Goal: Entertainment & Leisure: Consume media (video, audio)

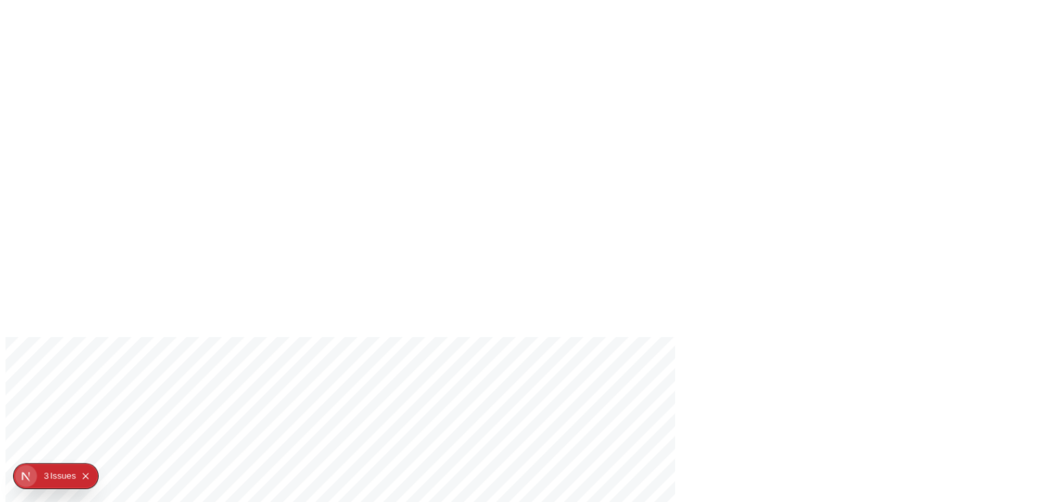
click at [55, 469] on div "Issue s" at bounding box center [63, 475] width 26 height 25
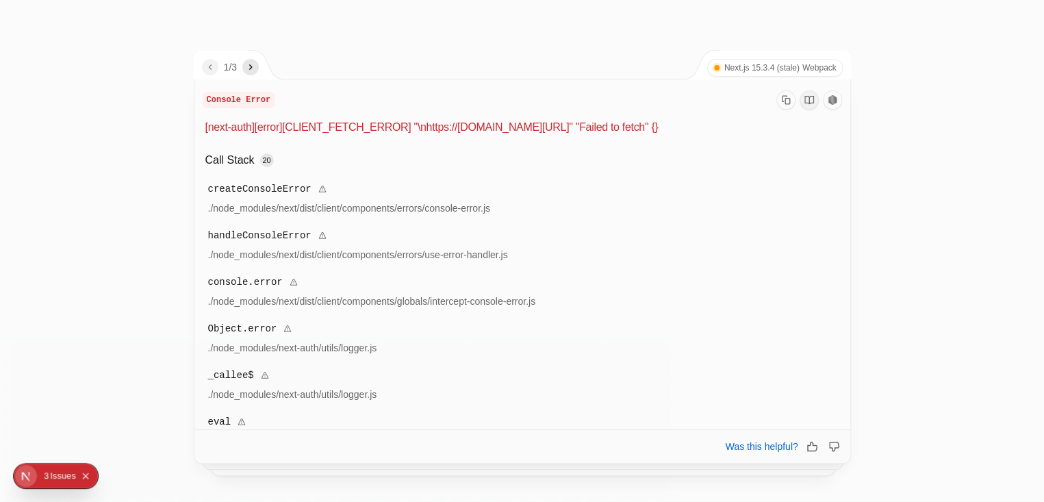
click at [64, 469] on div "Issue s" at bounding box center [63, 475] width 26 height 25
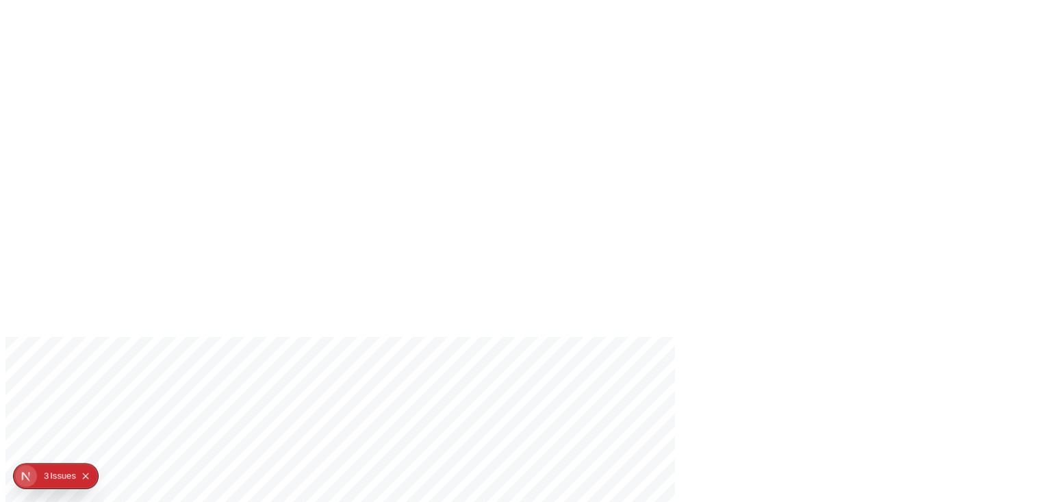
click at [49, 469] on button "2 3 Issue s" at bounding box center [60, 476] width 32 height 22
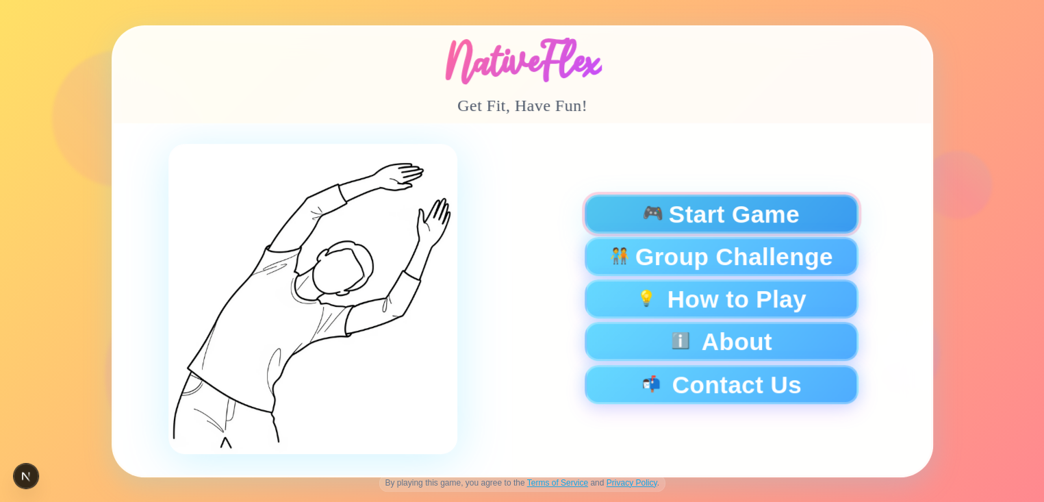
click at [654, 218] on span "🎮" at bounding box center [652, 213] width 23 height 18
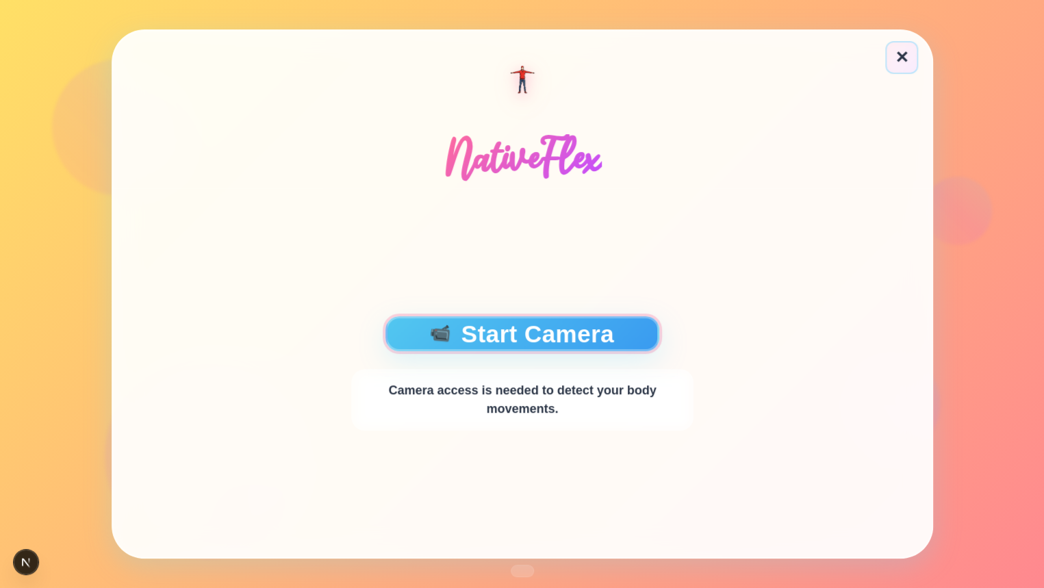
click at [597, 326] on button "📹 Start Camera" at bounding box center [522, 333] width 274 height 35
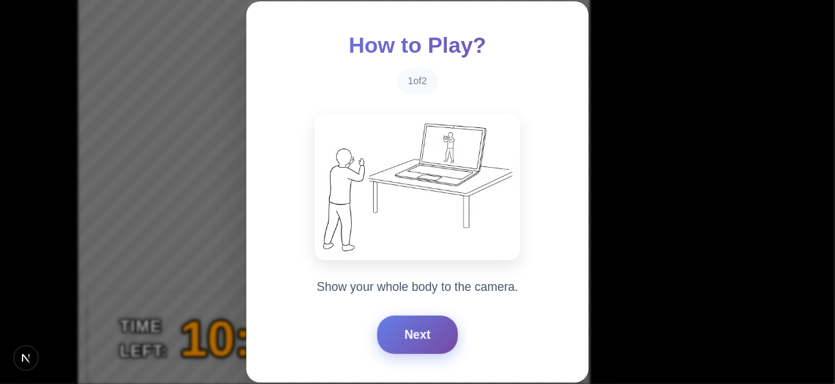
click at [413, 339] on button "Next" at bounding box center [417, 335] width 81 height 38
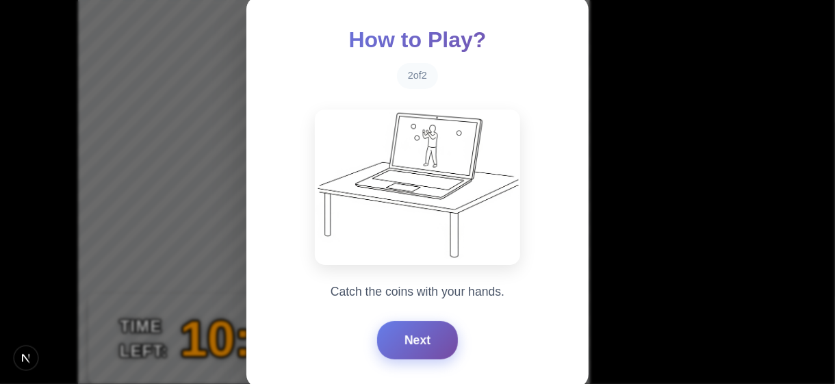
click at [413, 339] on button "Next" at bounding box center [417, 340] width 81 height 38
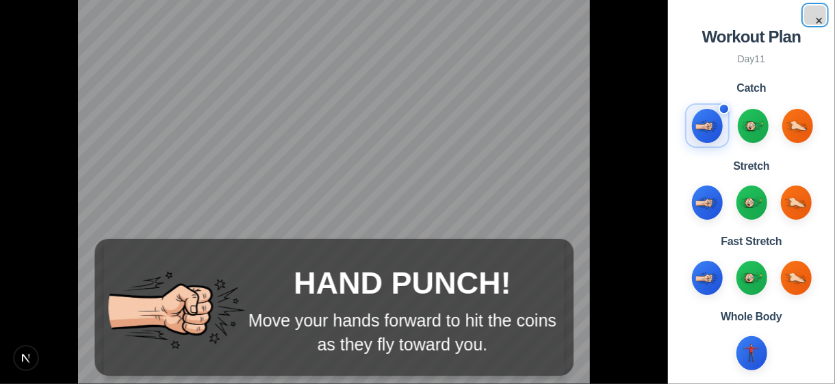
click at [818, 16] on button "×" at bounding box center [815, 14] width 22 height 19
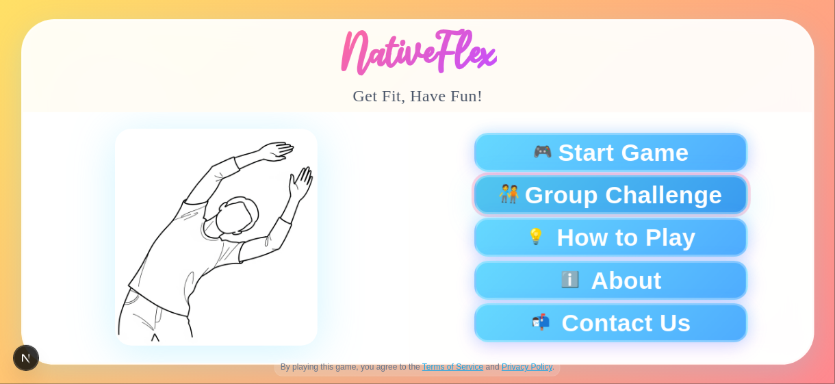
click at [585, 193] on span "Group Challenge" at bounding box center [623, 195] width 198 height 24
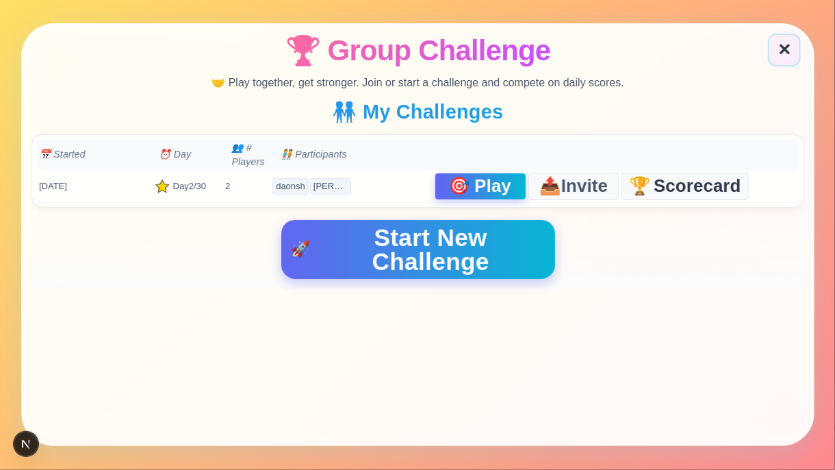
click at [474, 180] on span "Play" at bounding box center [492, 187] width 37 height 18
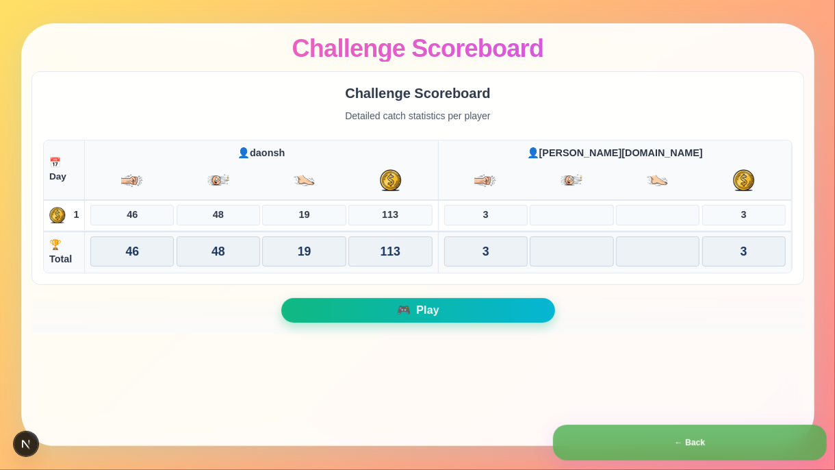
click at [354, 305] on button "🎮 Play" at bounding box center [418, 310] width 274 height 25
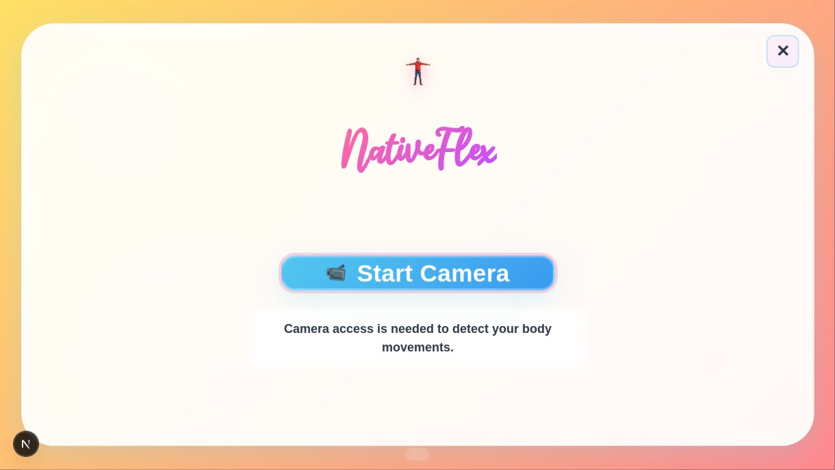
click at [400, 273] on button "📹 Start Camera" at bounding box center [418, 272] width 274 height 35
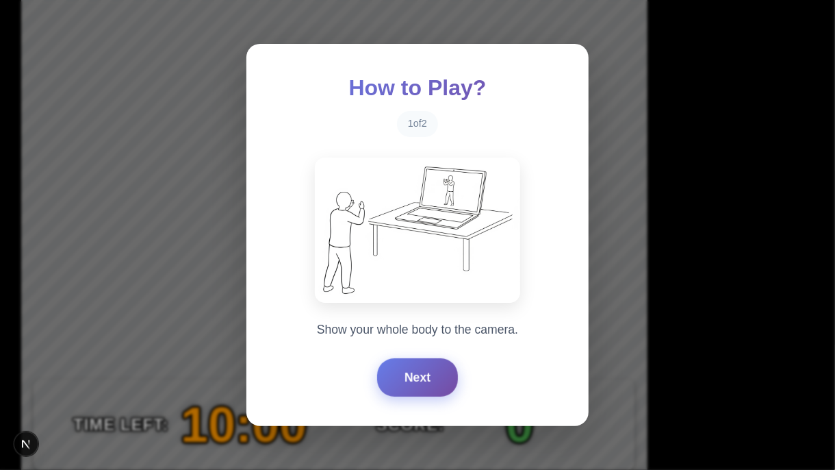
click at [410, 368] on button "Next" at bounding box center [417, 377] width 81 height 38
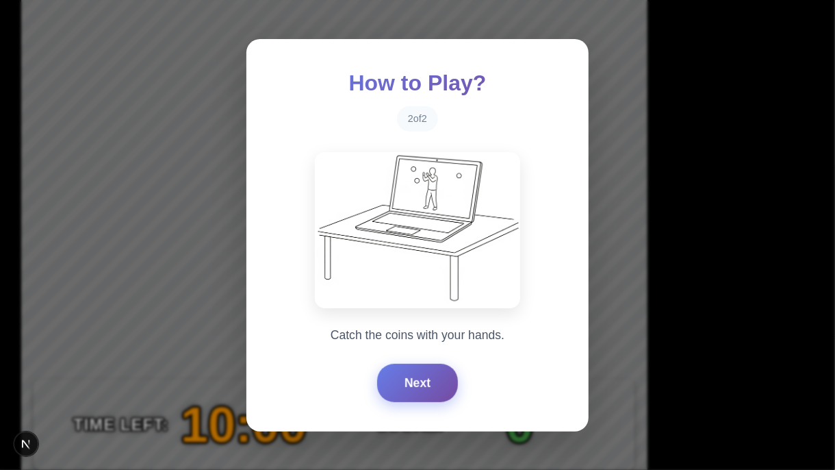
click at [410, 368] on button "Next" at bounding box center [417, 382] width 81 height 38
